Goal: Task Accomplishment & Management: Manage account settings

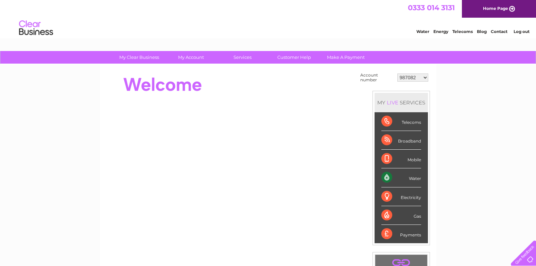
click at [417, 76] on select "987082 991732 1077481 30291036 30292240 30301883" at bounding box center [412, 77] width 31 height 8
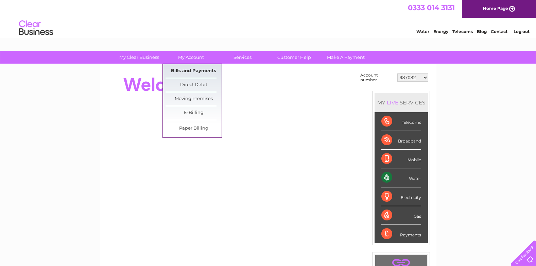
click at [192, 73] on link "Bills and Payments" at bounding box center [193, 71] width 56 height 14
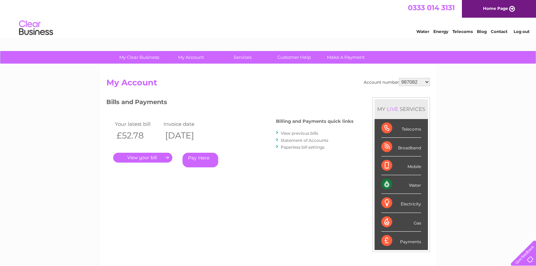
click at [160, 155] on link "." at bounding box center [142, 158] width 59 height 10
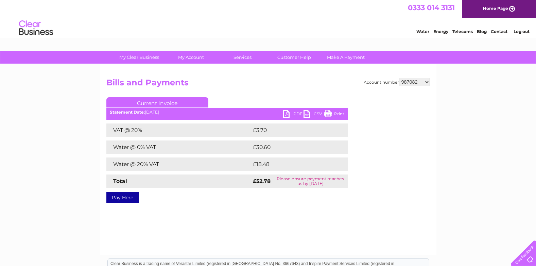
click at [289, 116] on link "PDF" at bounding box center [293, 115] width 20 height 10
